Goal: Task Accomplishment & Management: Use online tool/utility

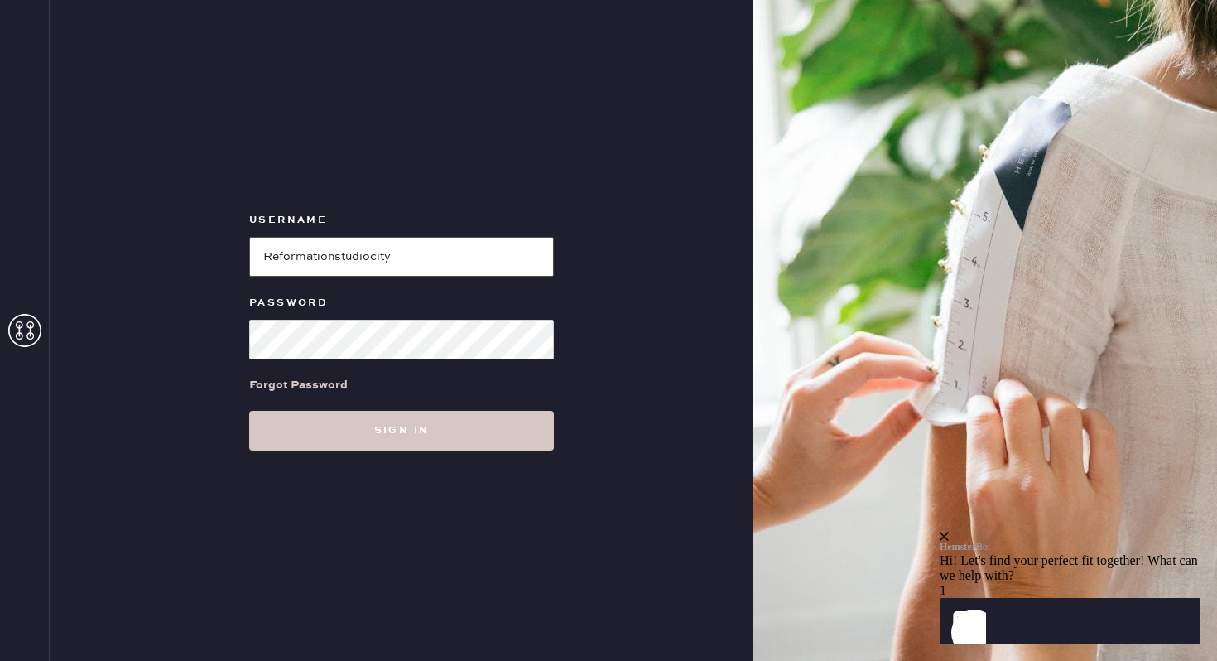
click at [388, 262] on input "loginName" at bounding box center [401, 257] width 305 height 40
paste input "reformationmelrose"
type input "reformationmelrose"
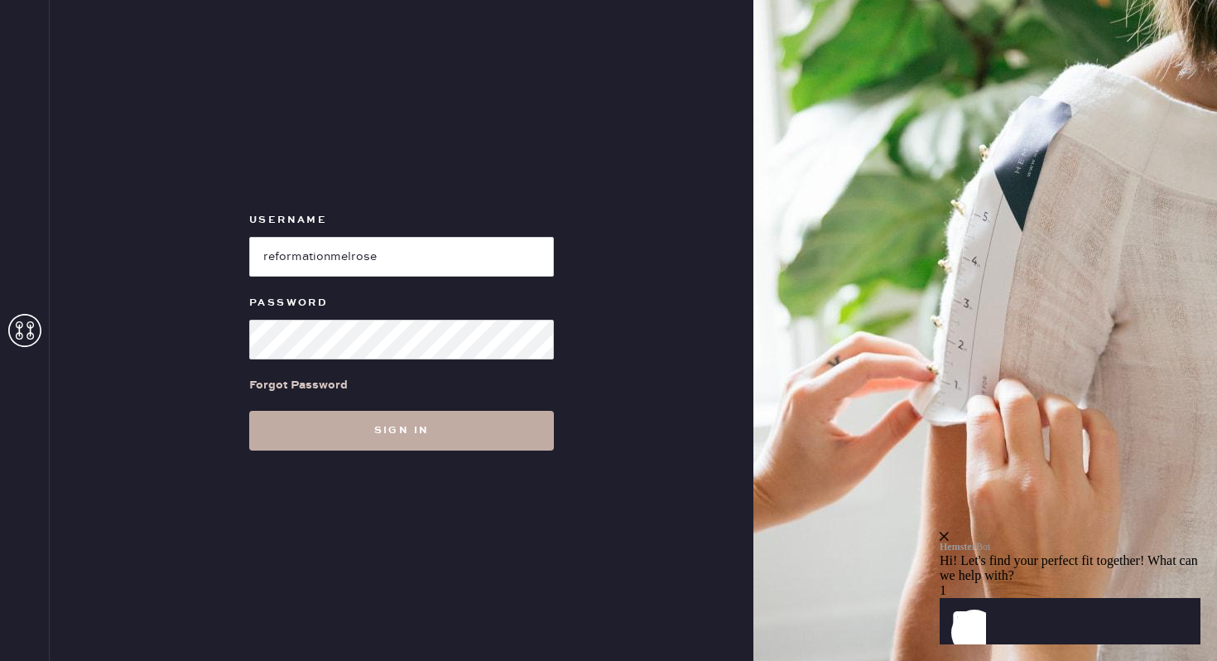
click at [528, 435] on button "Sign in" at bounding box center [401, 431] width 305 height 40
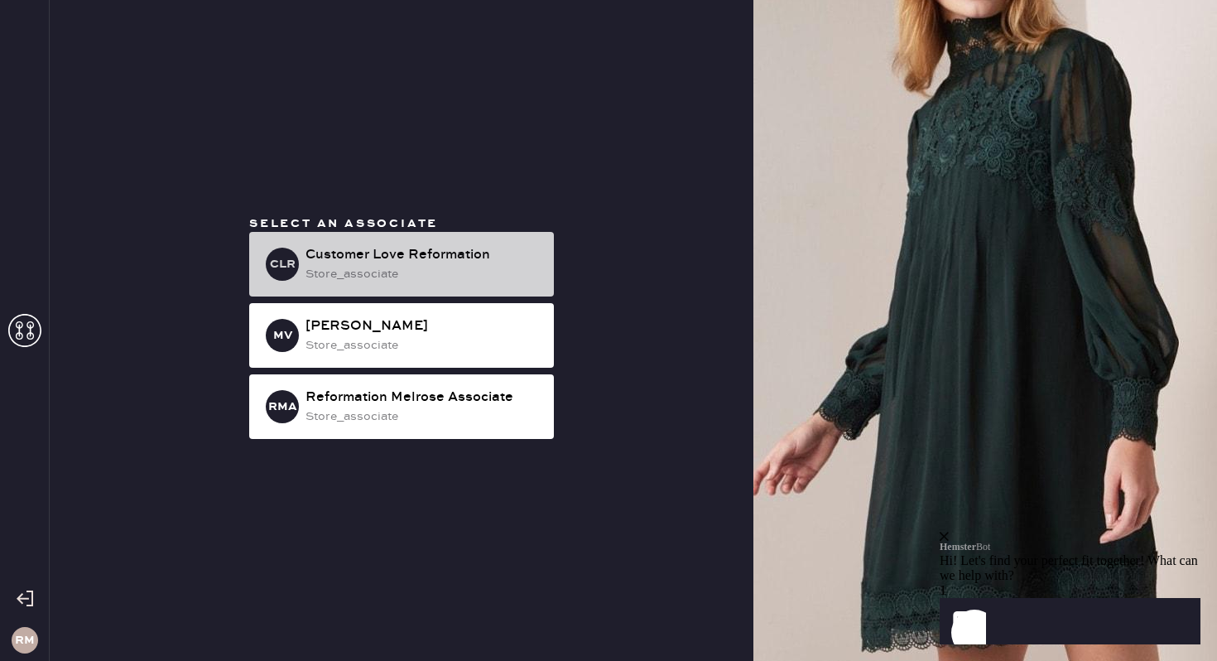
click at [456, 269] on div "store_associate" at bounding box center [422, 274] width 235 height 18
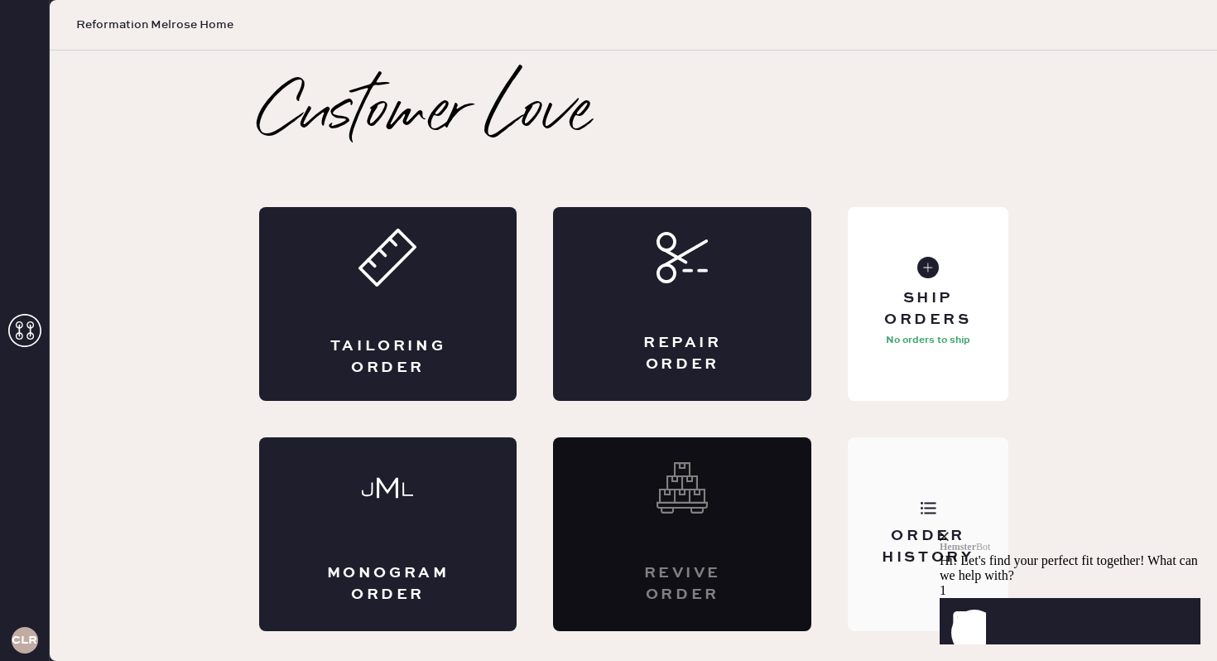
click at [935, 520] on div "Order History" at bounding box center [928, 534] width 160 height 194
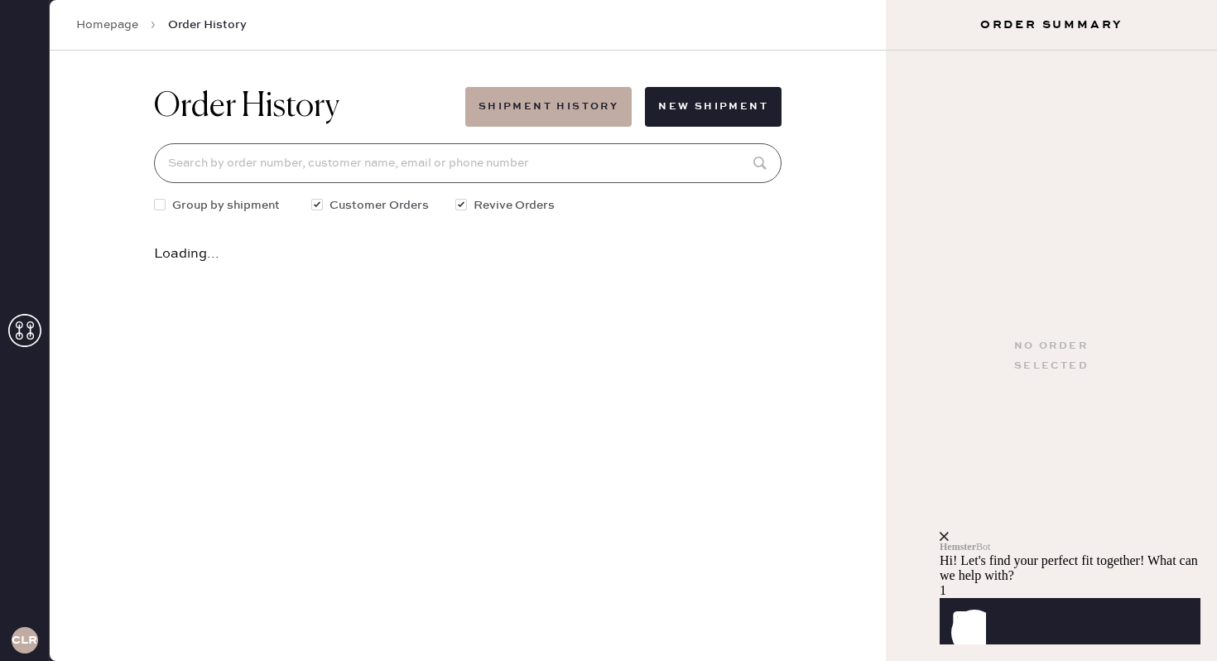
click at [297, 163] on input at bounding box center [467, 163] width 627 height 40
paste input "8000melrose"
type input "8000melrose"
click at [417, 172] on input "8000melrose" at bounding box center [467, 163] width 627 height 40
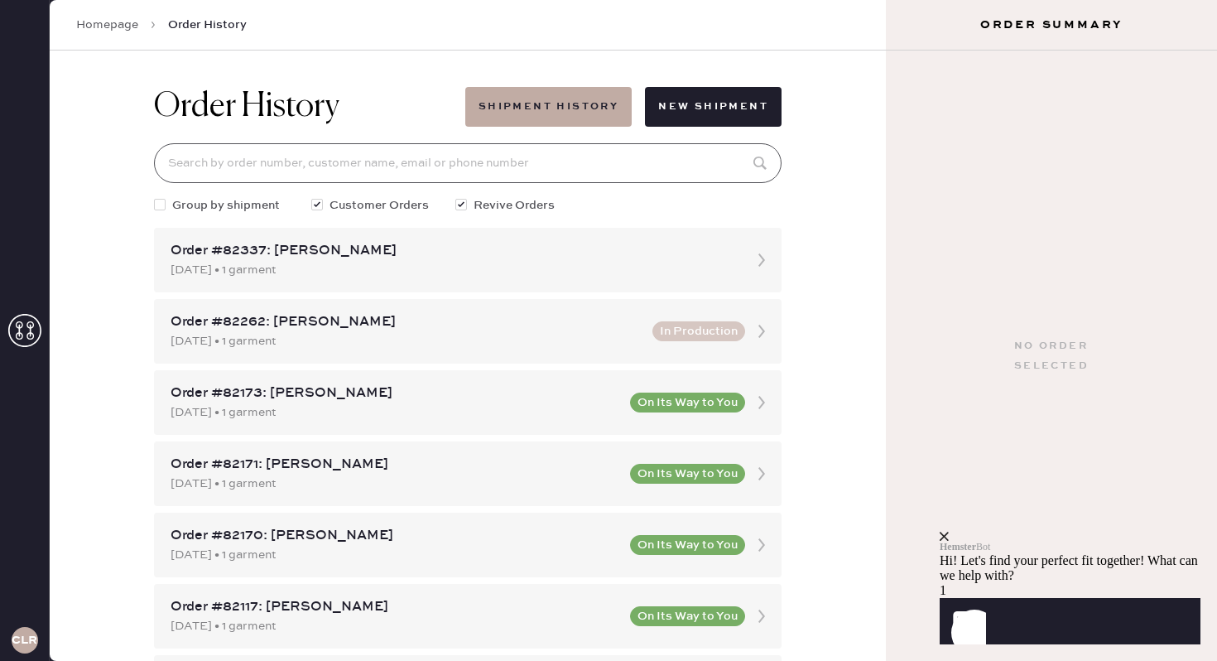
paste input "[EMAIL_ADDRESS][DOMAIN_NAME]"
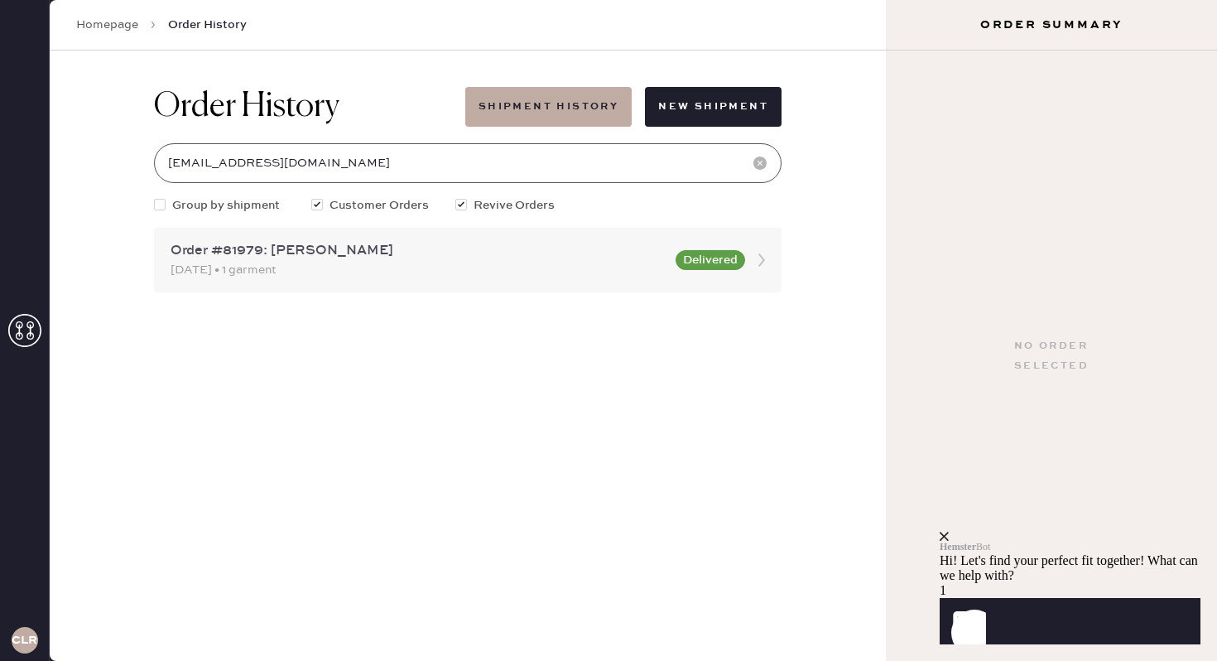
type input "[EMAIL_ADDRESS][DOMAIN_NAME]"
click at [498, 275] on div "[DATE] • 1 garment" at bounding box center [418, 270] width 495 height 18
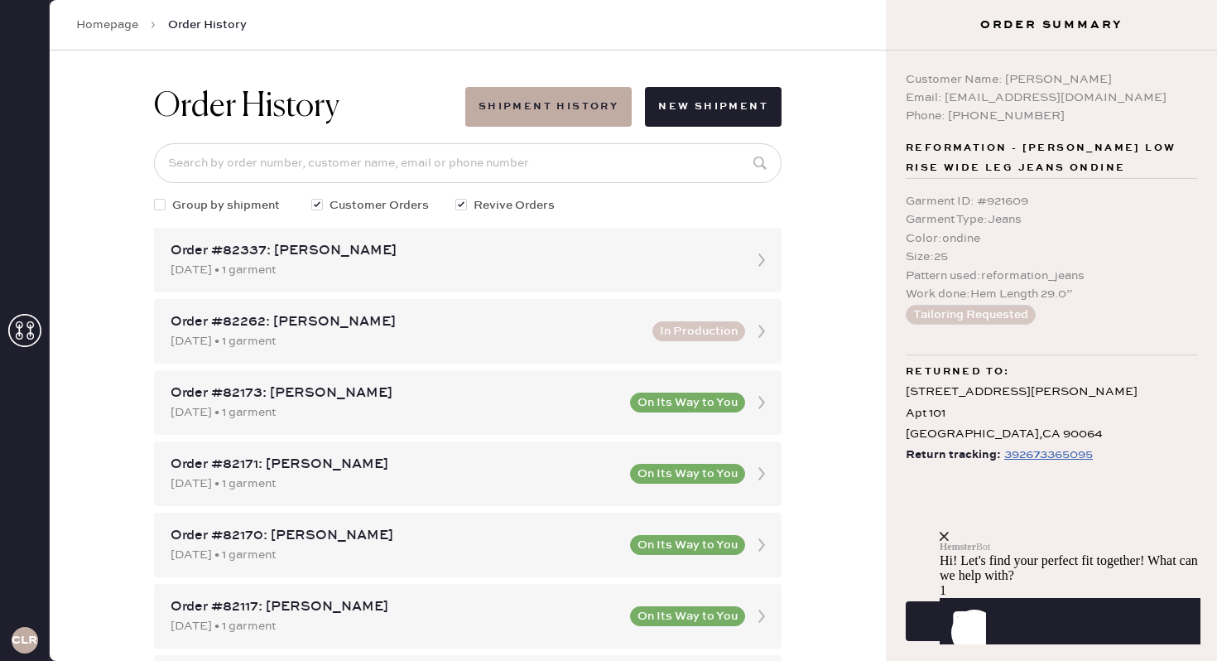
click at [1175, 531] on div "close" at bounding box center [1070, 535] width 261 height 9
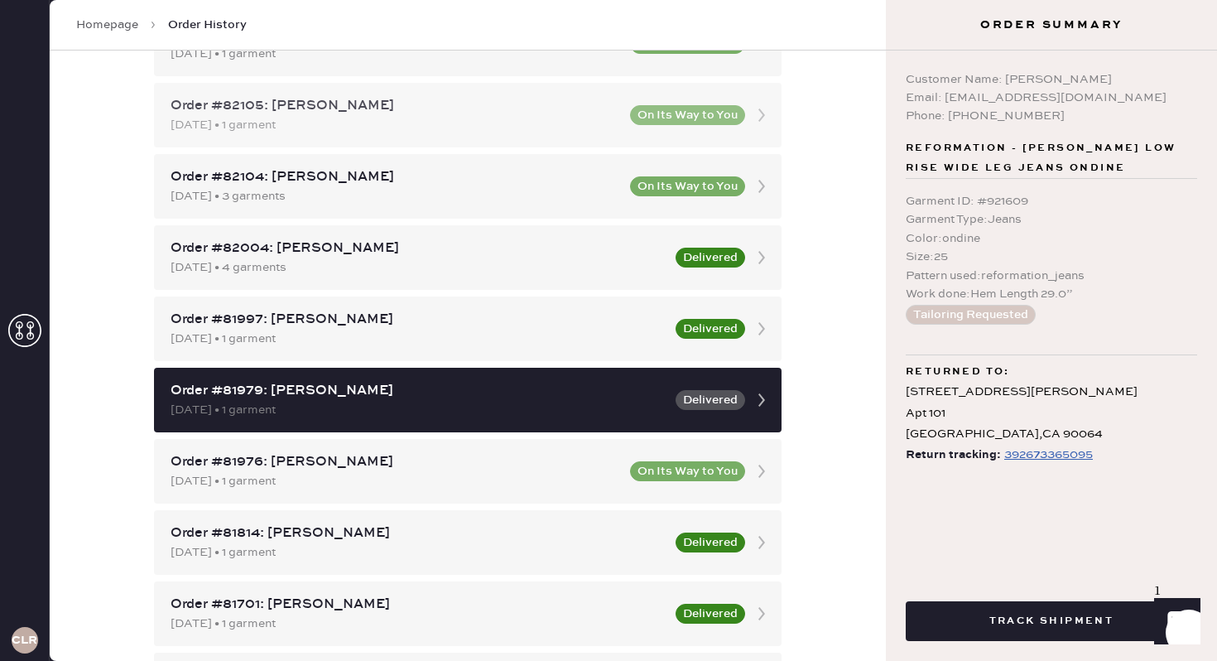
scroll to position [701, 0]
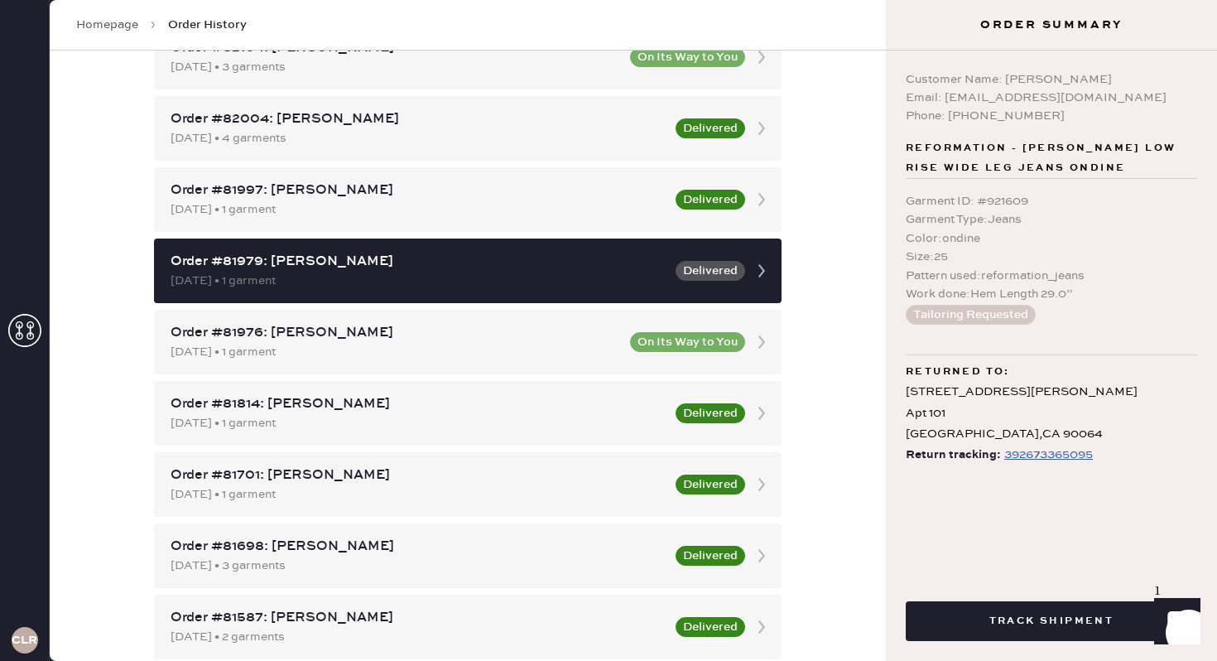
click at [856, 249] on div "Order History Shipment History New Shipment Group by shipment Customer Orders R…" at bounding box center [468, 355] width 836 height 610
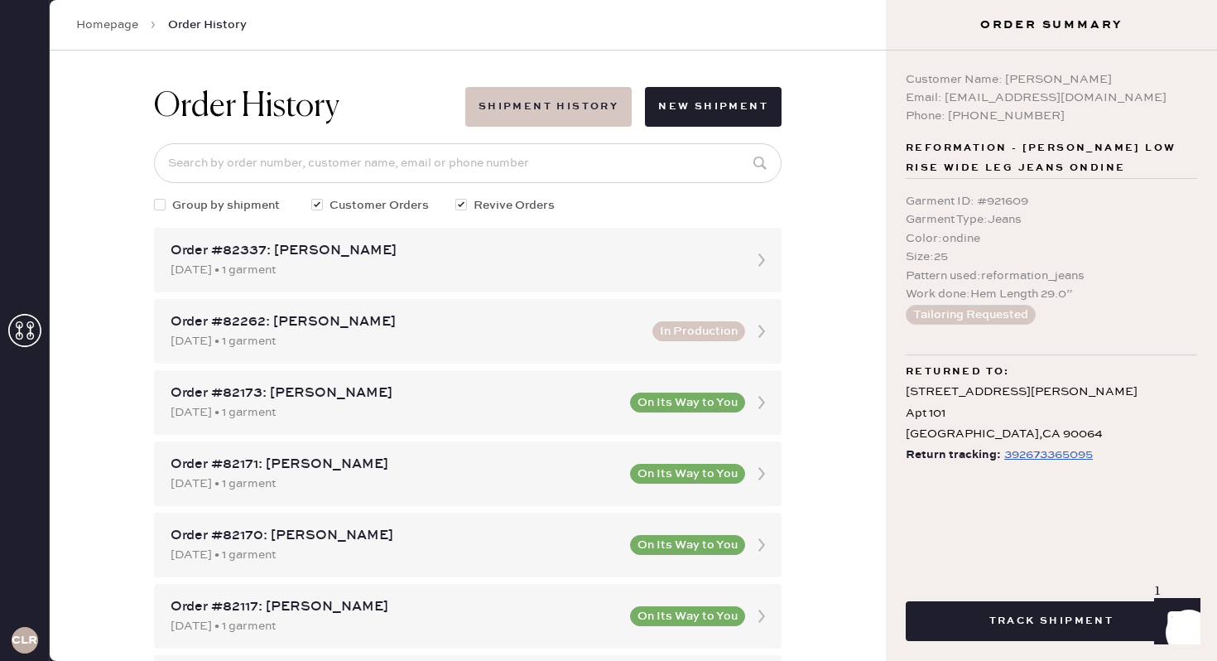
click at [552, 113] on button "Shipment History" at bounding box center [548, 107] width 166 height 40
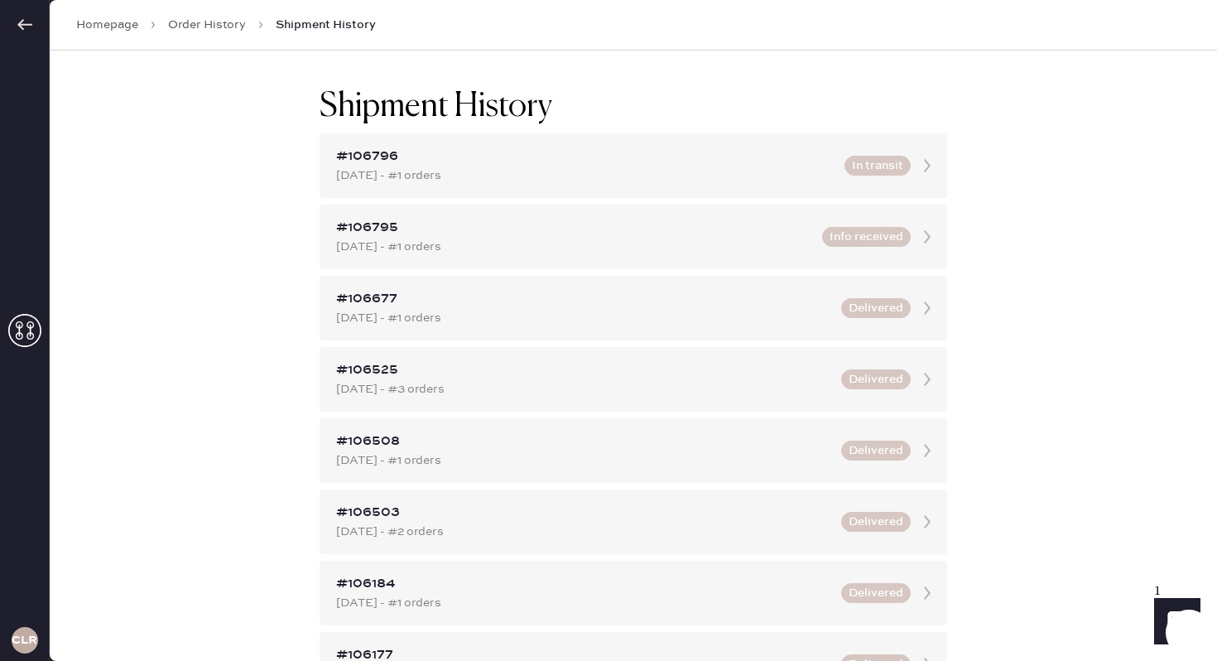
click at [35, 28] on div at bounding box center [24, 25] width 49 height 50
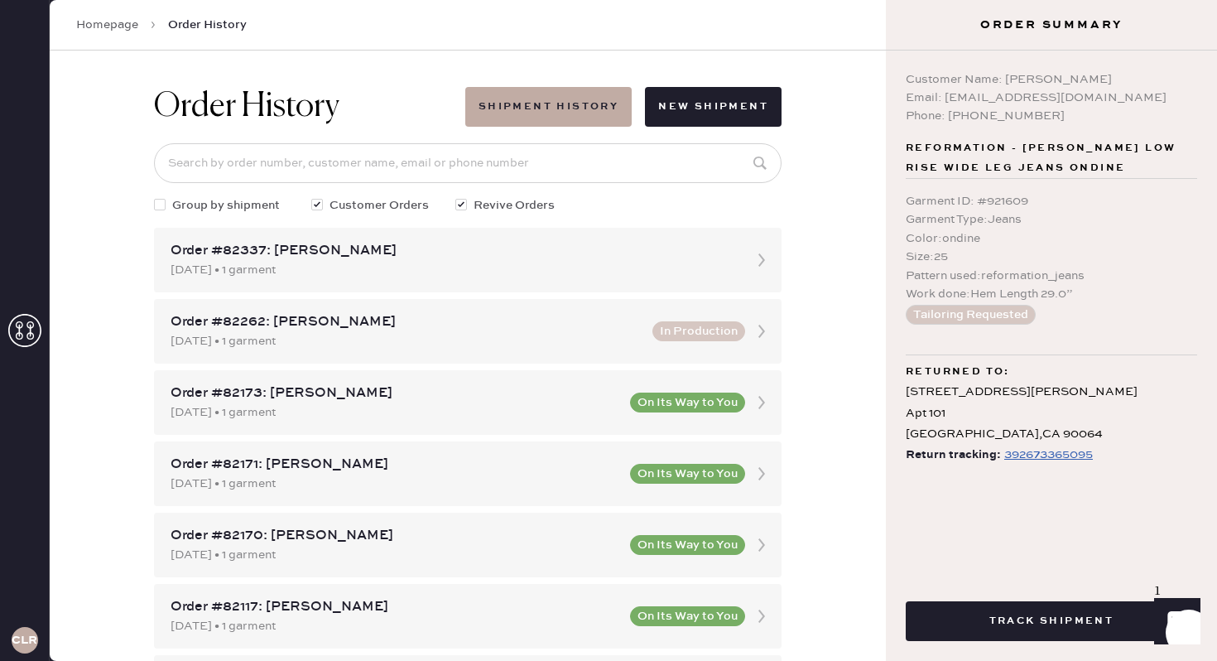
click at [35, 28] on div "CLR" at bounding box center [25, 330] width 50 height 661
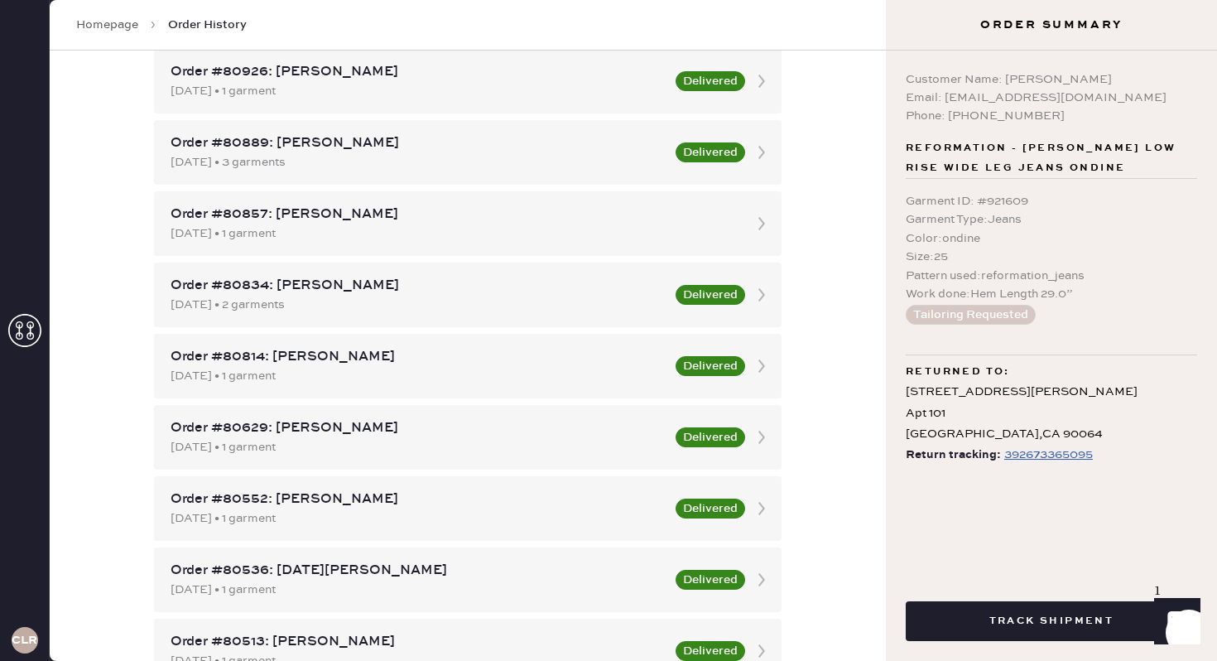
scroll to position [1952, 0]
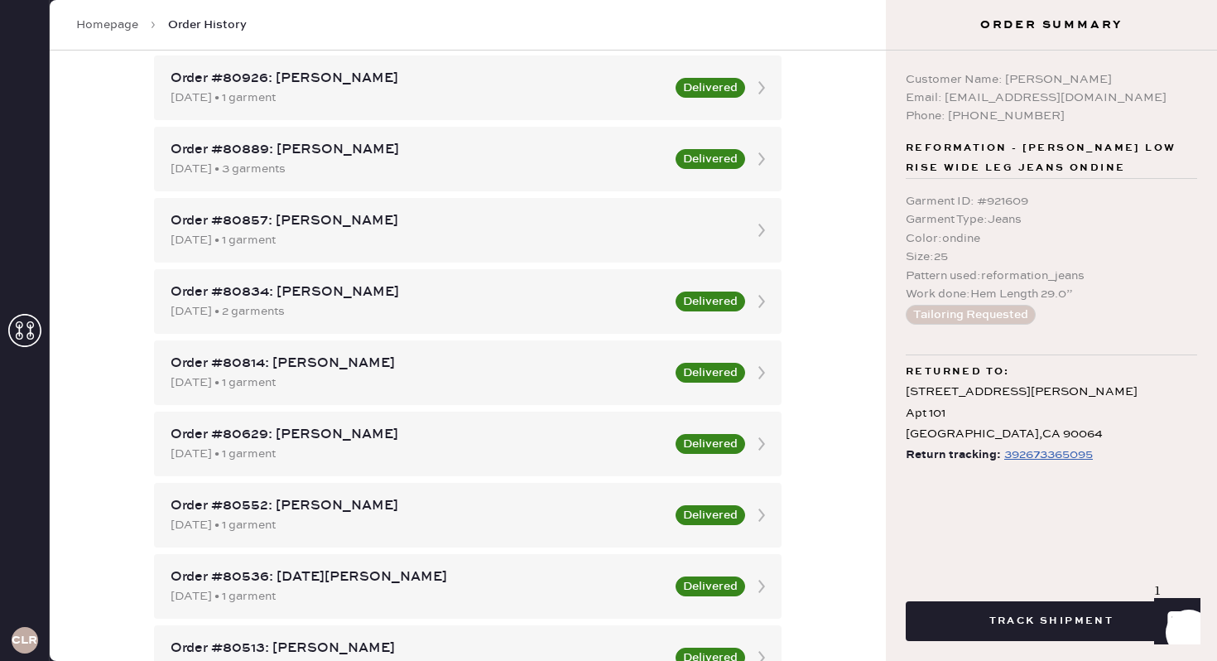
click at [582, 212] on div "Order #80857: [PERSON_NAME]" at bounding box center [453, 221] width 565 height 20
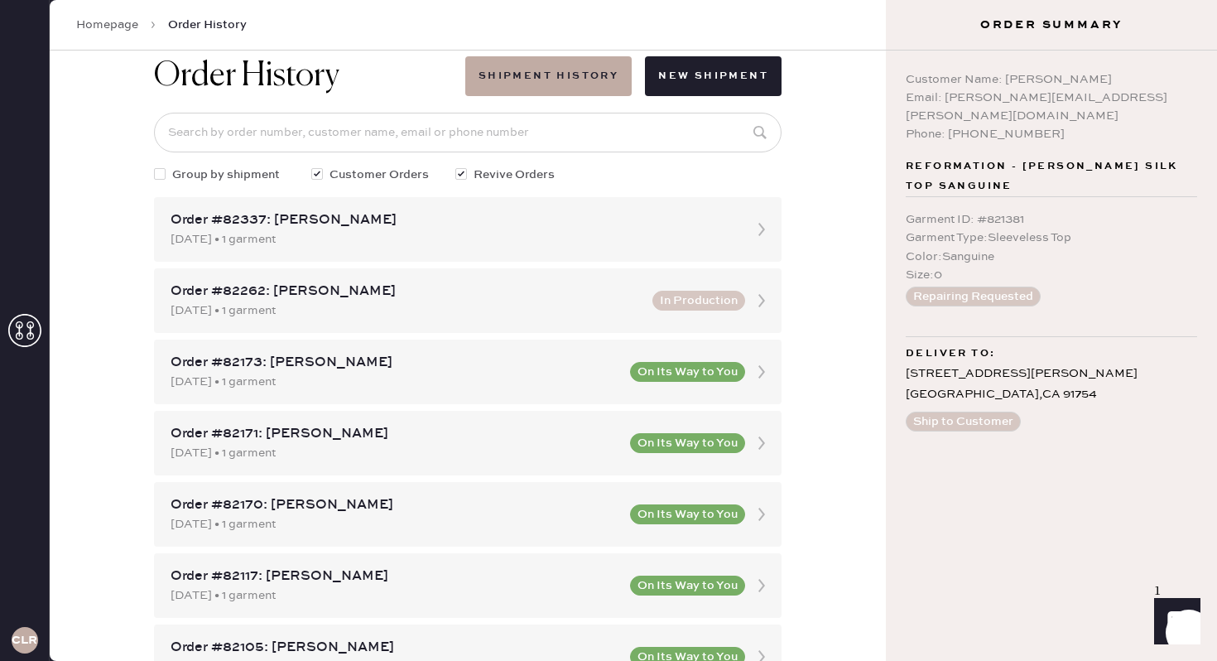
scroll to position [37, 0]
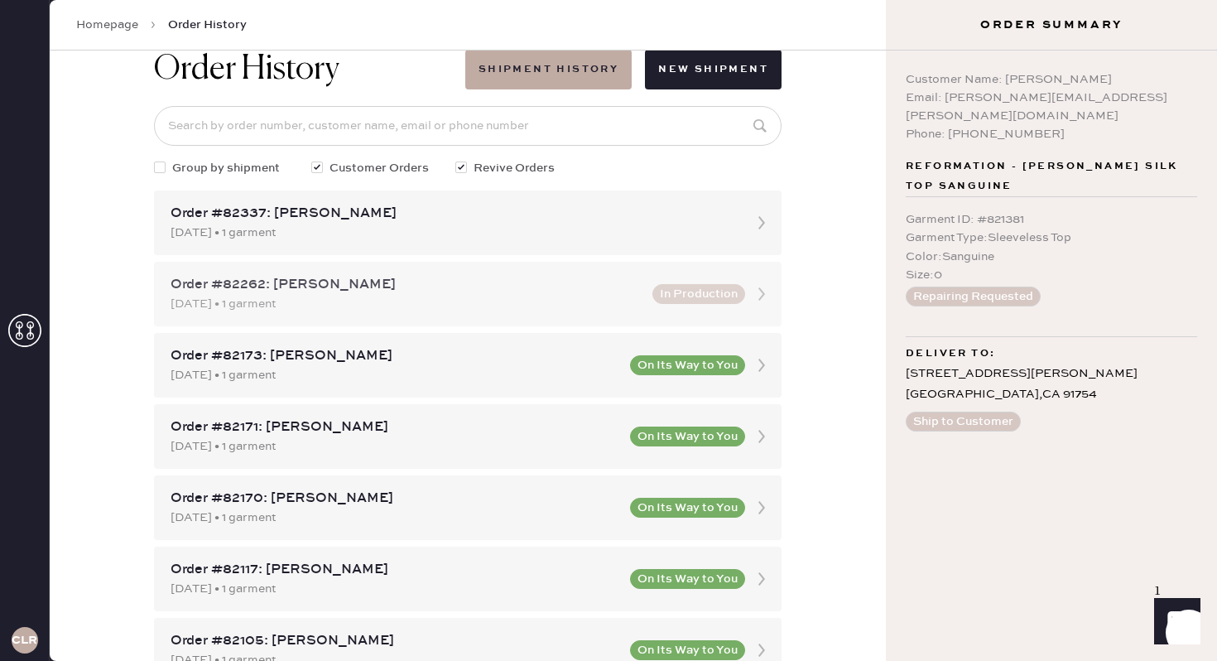
click at [576, 287] on div "Order #82262: [PERSON_NAME]" at bounding box center [407, 285] width 472 height 20
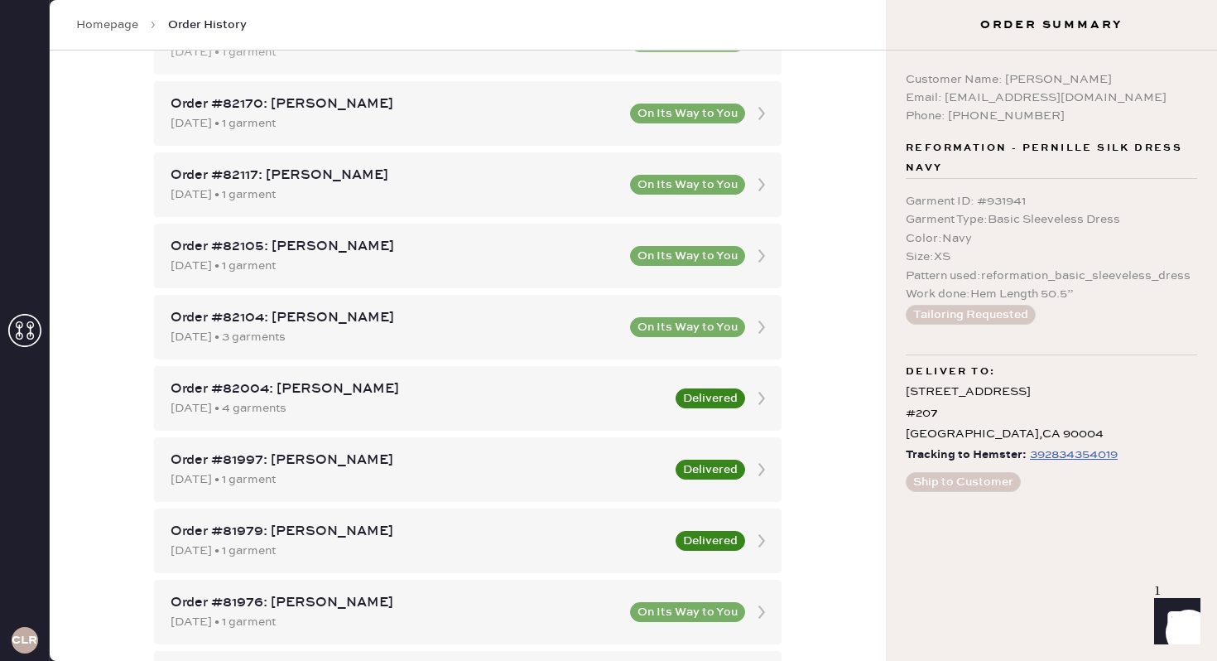
scroll to position [439, 0]
